Goal: Task Accomplishment & Management: Manage account settings

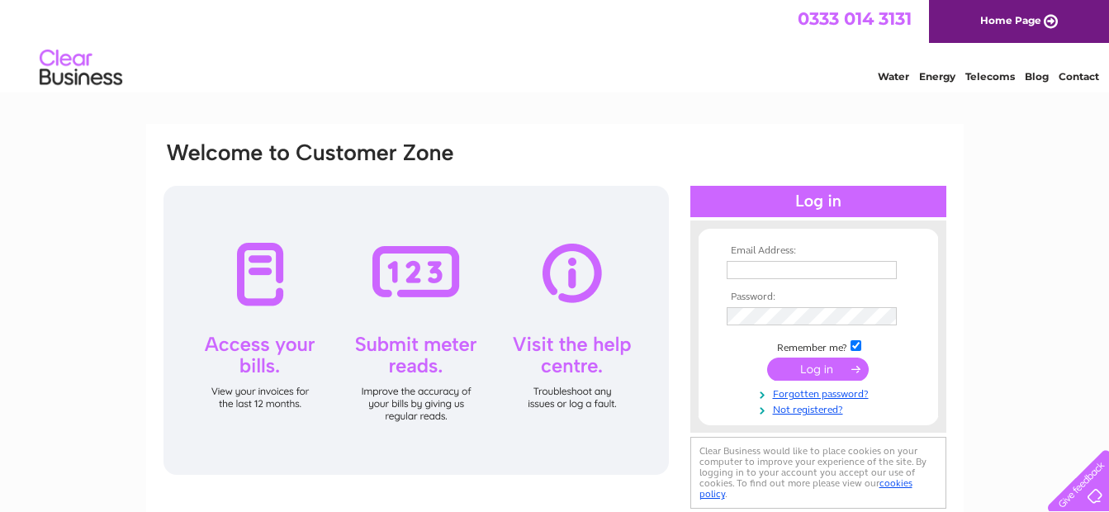
type input "johncascone51@yahoo.co.uk"
click at [820, 360] on input "submit" at bounding box center [818, 369] width 102 height 23
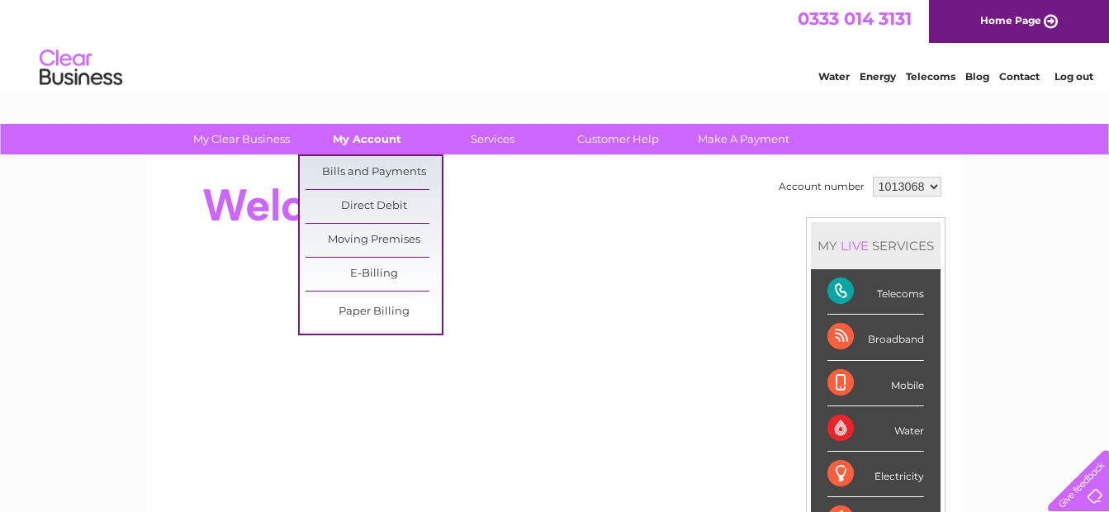
click at [363, 131] on link "My Account" at bounding box center [367, 139] width 136 height 31
click at [359, 167] on link "Bills and Payments" at bounding box center [374, 172] width 136 height 33
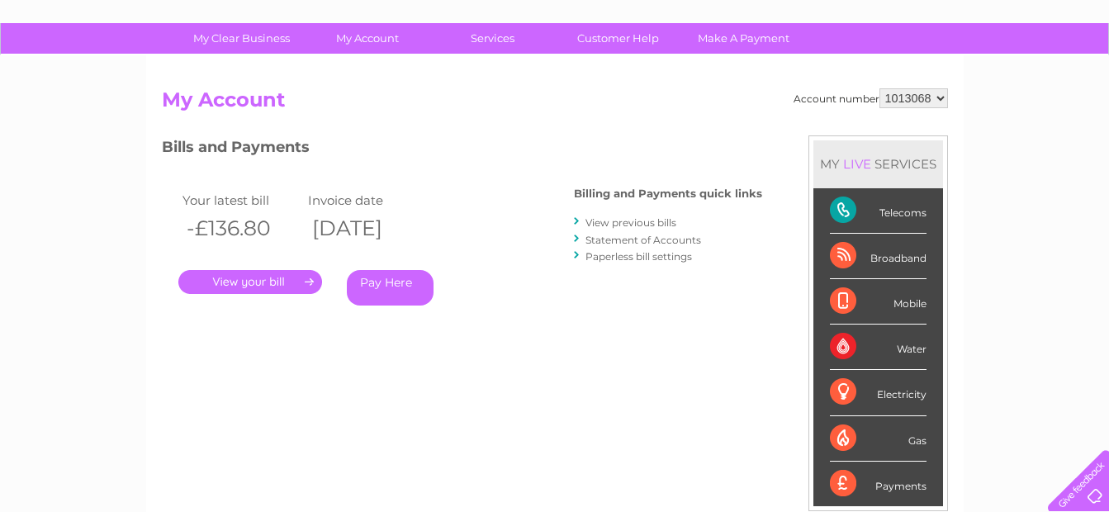
scroll to position [102, 0]
click at [245, 271] on link "." at bounding box center [250, 281] width 144 height 24
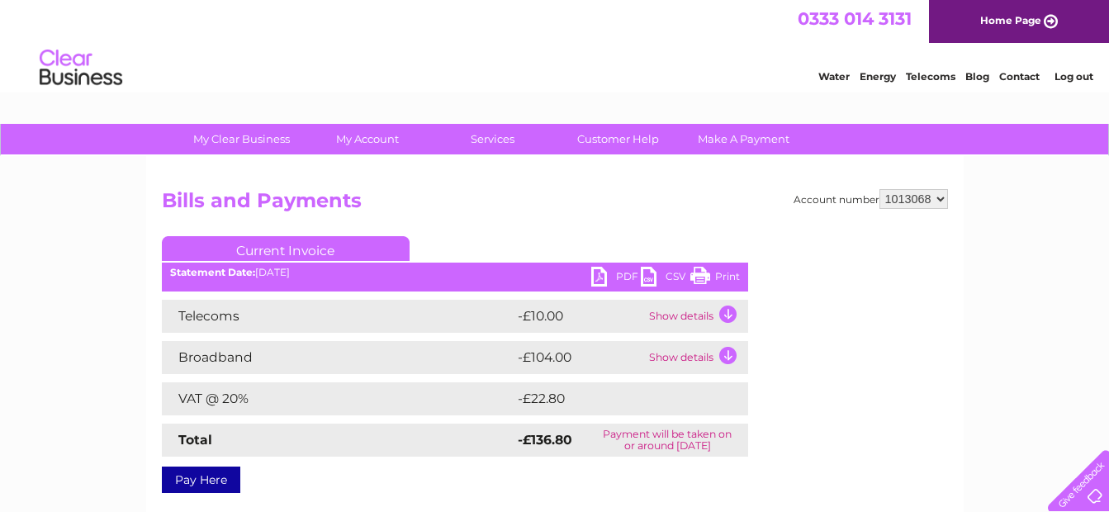
click at [714, 272] on link "Print" at bounding box center [716, 279] width 50 height 24
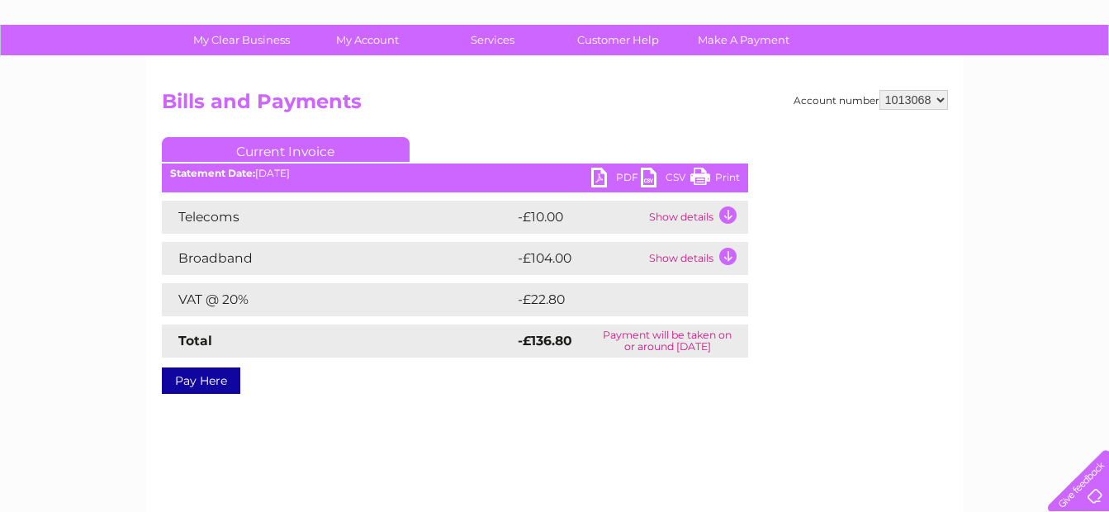
scroll to position [171, 0]
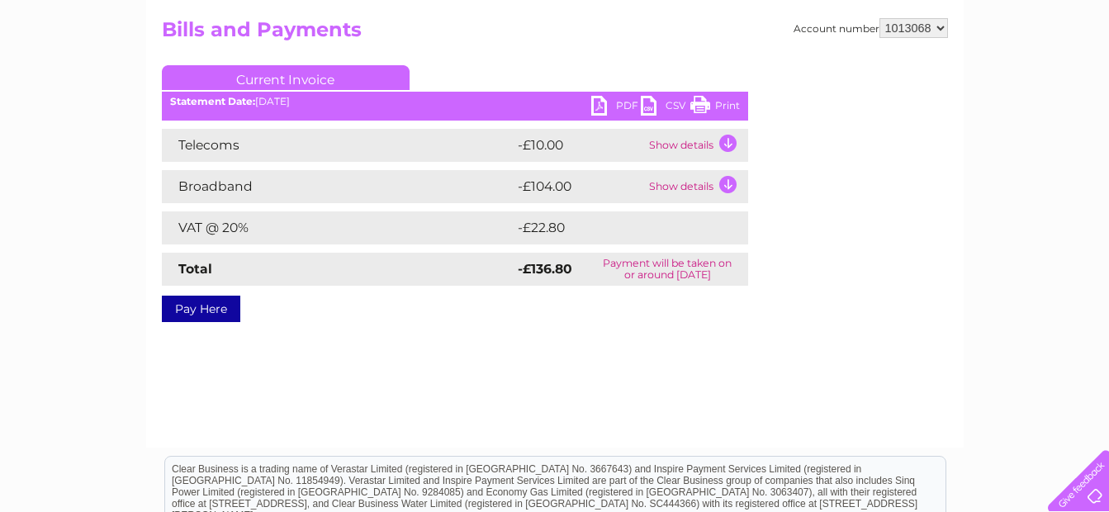
click at [729, 178] on td "Show details" at bounding box center [696, 186] width 103 height 33
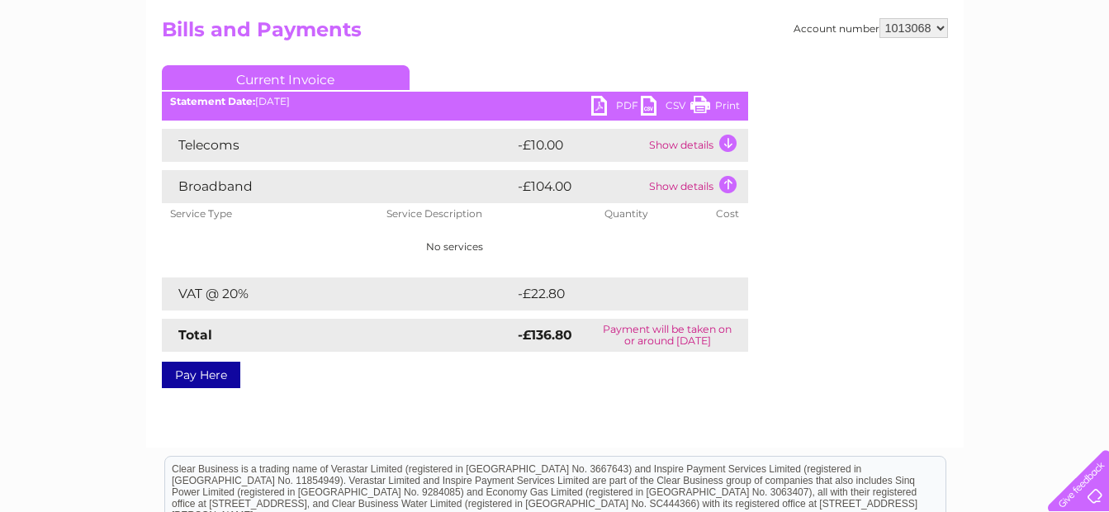
click at [731, 135] on td "Show details" at bounding box center [696, 145] width 103 height 33
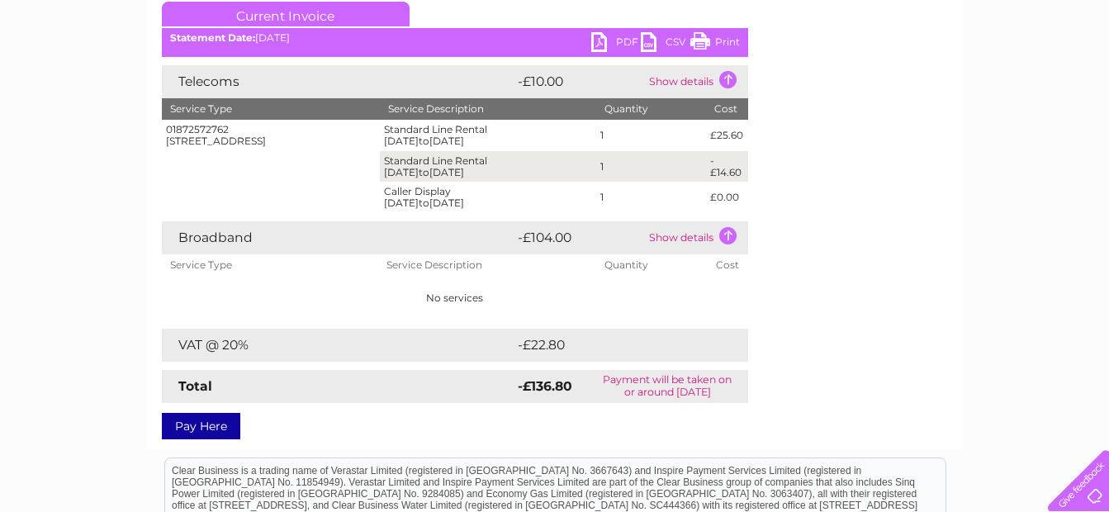
scroll to position [309, 0]
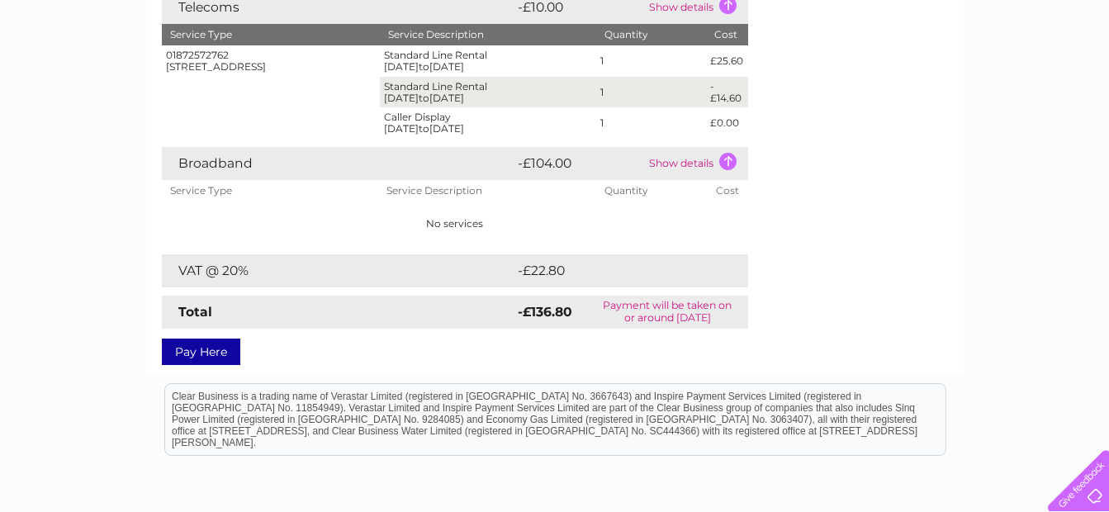
click at [721, 153] on td "Show details" at bounding box center [696, 163] width 103 height 33
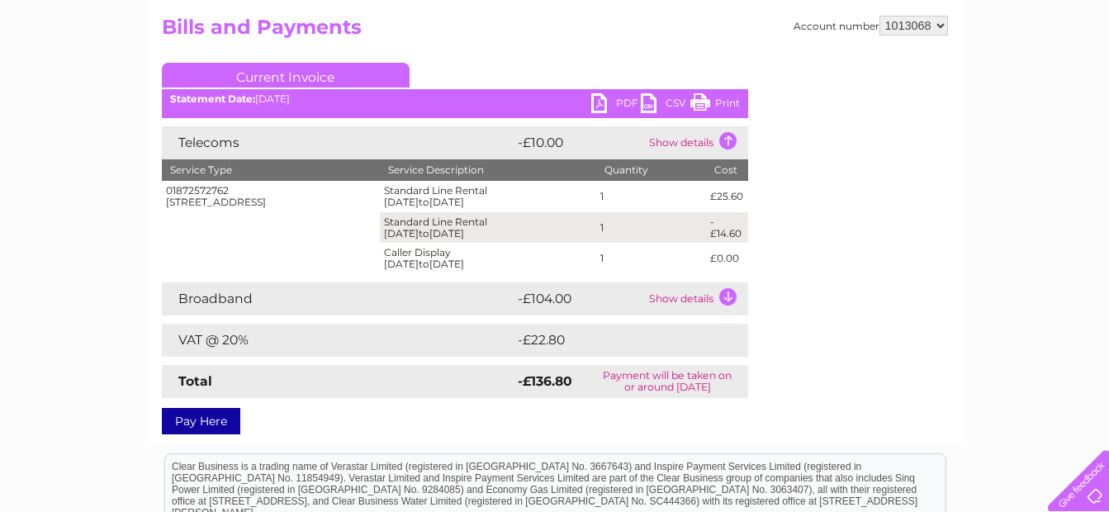
scroll to position [0, 0]
